Goal: Check status

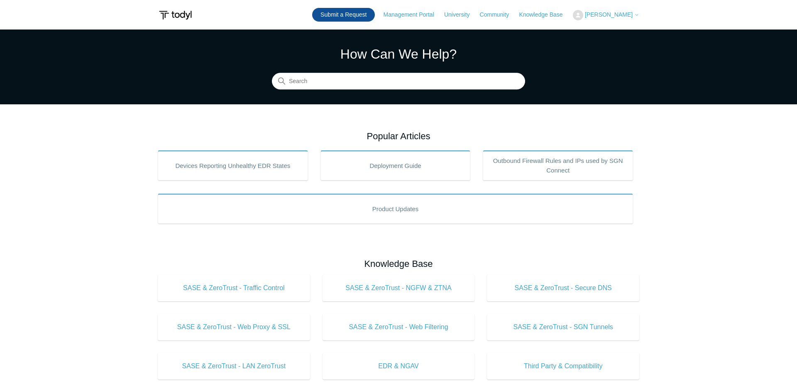
click at [368, 20] on link "Submit a Request" at bounding box center [343, 15] width 63 height 14
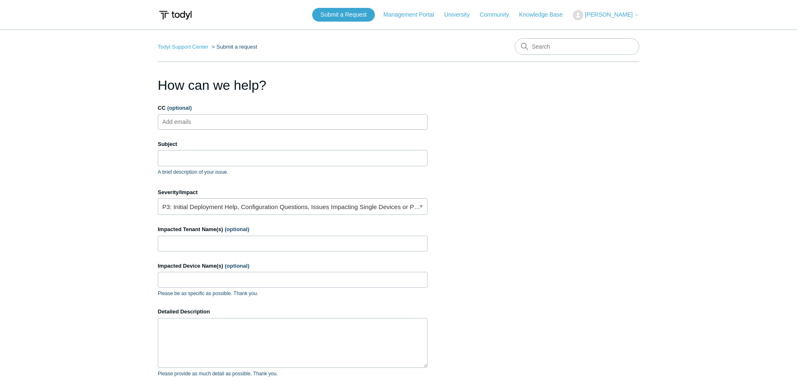
click at [599, 10] on div "Submit a Request Management Portal University Community Knowledge Base [PERSON_…" at bounding box center [475, 15] width 327 height 14
click at [599, 19] on button "[PERSON_NAME]" at bounding box center [606, 15] width 66 height 10
click at [593, 32] on link "My Support Requests" at bounding box center [614, 32] width 81 height 15
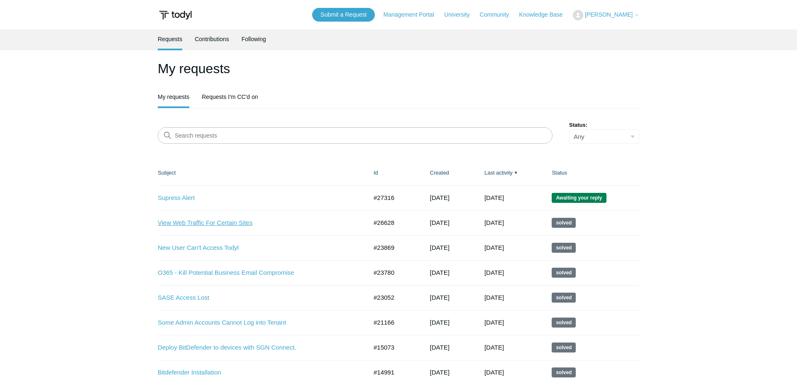
click at [196, 226] on link "View Web Traffic For Certain Sites" at bounding box center [256, 223] width 197 height 10
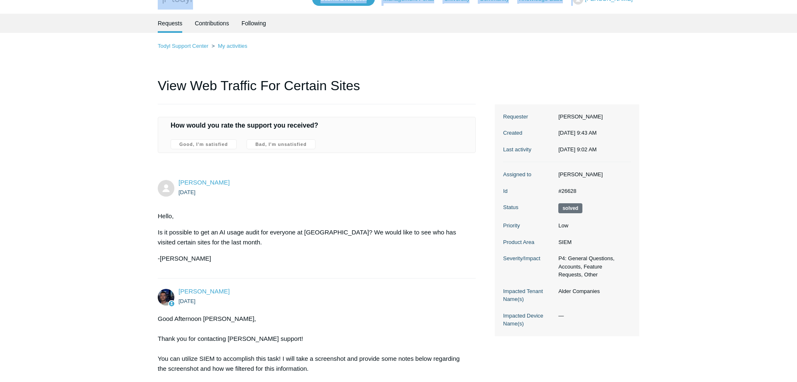
scroll to position [10, 0]
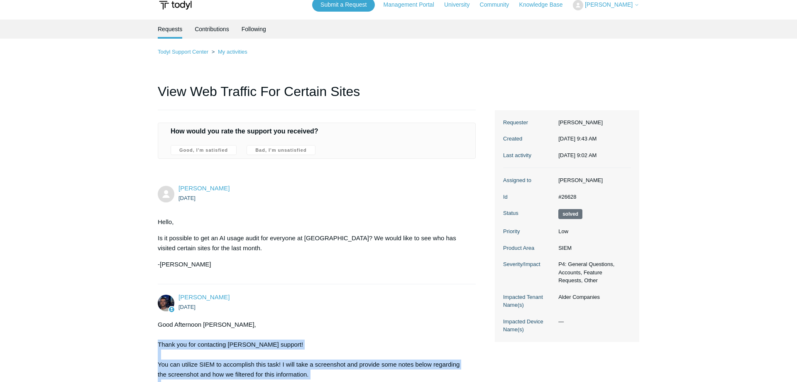
drag, startPoint x: 234, startPoint y: 150, endPoint x: 141, endPoint y: 346, distance: 217.7
copy div "Thank you for contacting Todyl support! You can utilize SIEM to accomplish this…"
